Goal: Task Accomplishment & Management: Complete application form

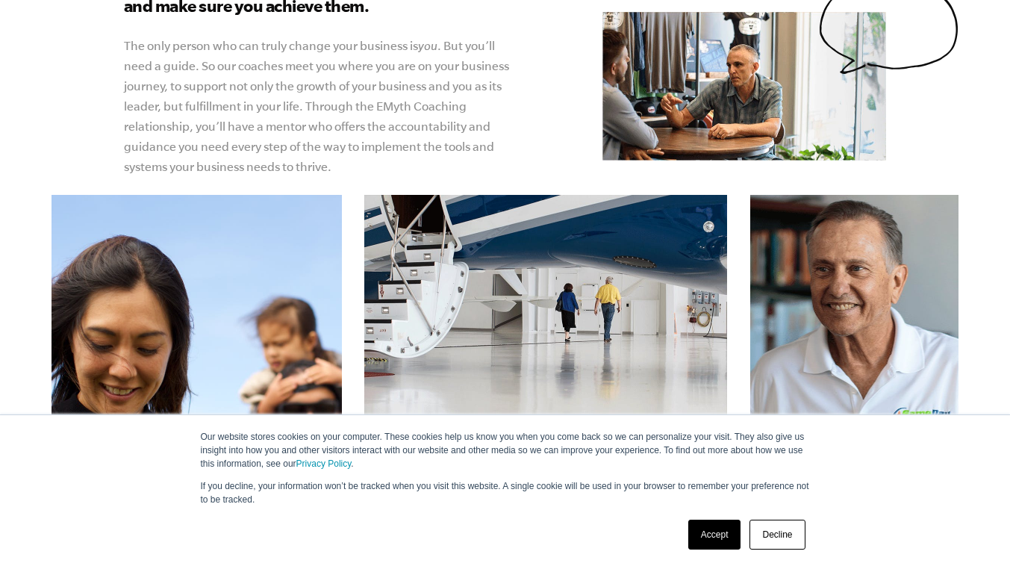
scroll to position [747, 0]
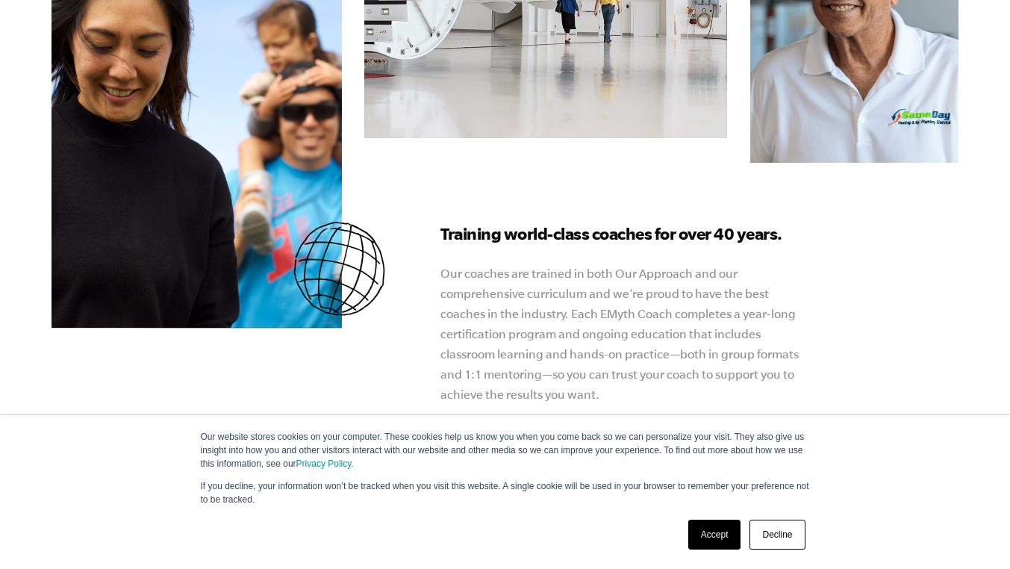
click at [776, 535] on link "Decline" at bounding box center [777, 535] width 55 height 30
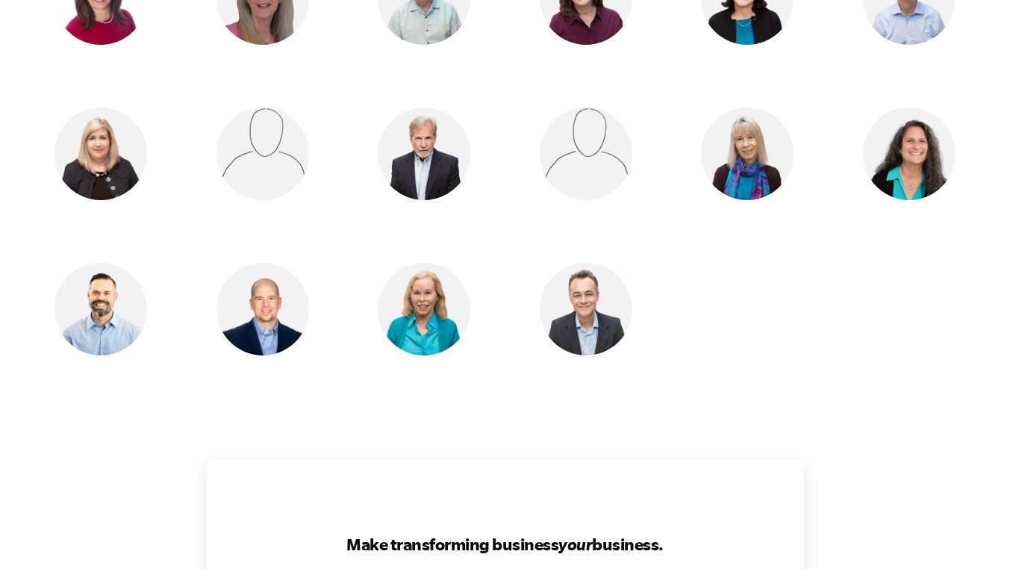
scroll to position [1867, 0]
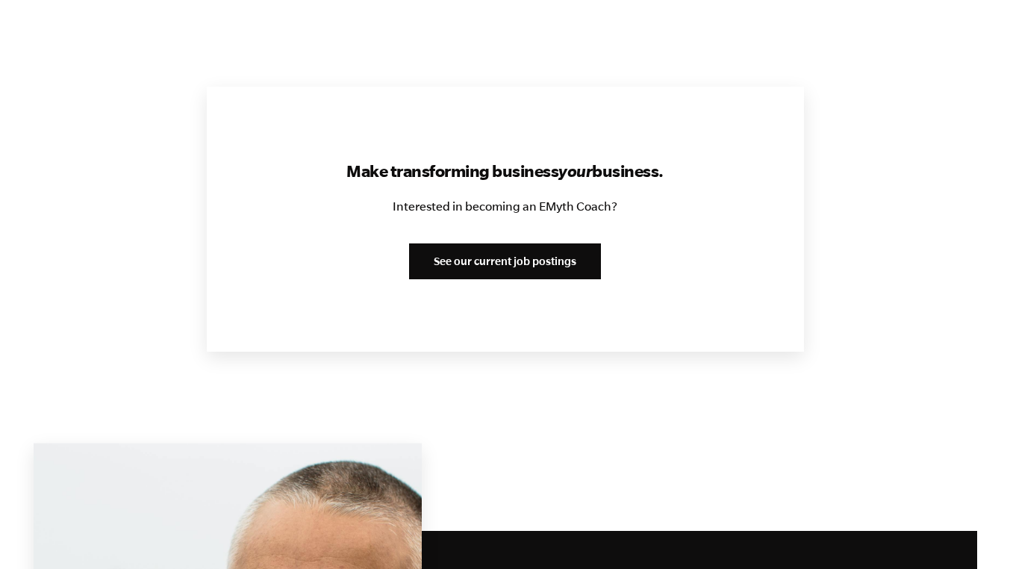
click at [523, 243] on link "See our current job postings" at bounding box center [505, 261] width 192 height 36
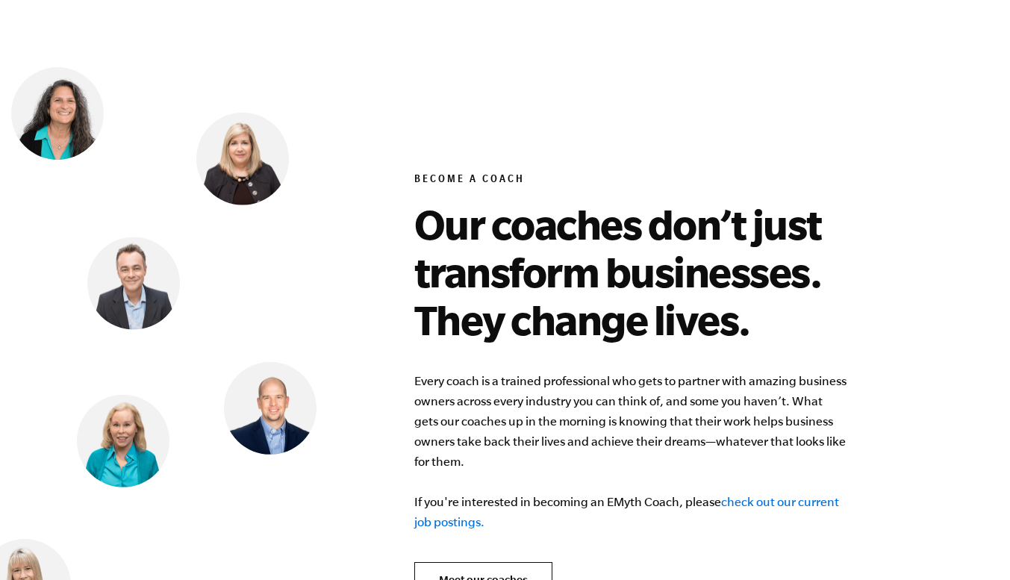
click at [804, 495] on link "check out our current job postings." at bounding box center [626, 512] width 425 height 34
